Goal: Find specific page/section: Find specific page/section

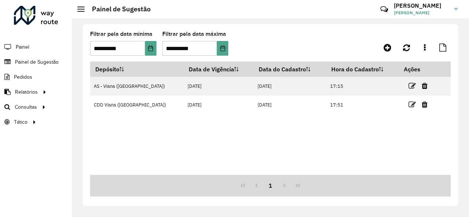
click at [354, 36] on formly-group "**********" at bounding box center [222, 46] width 264 height 30
click at [408, 48] on icon at bounding box center [406, 48] width 7 height 8
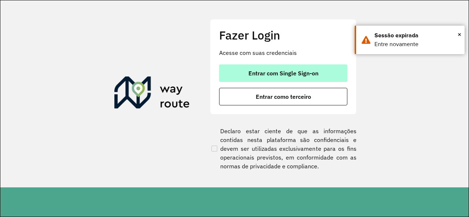
click at [316, 66] on button "Entrar com Single Sign-on" at bounding box center [283, 73] width 128 height 18
